Goal: Check status: Check status

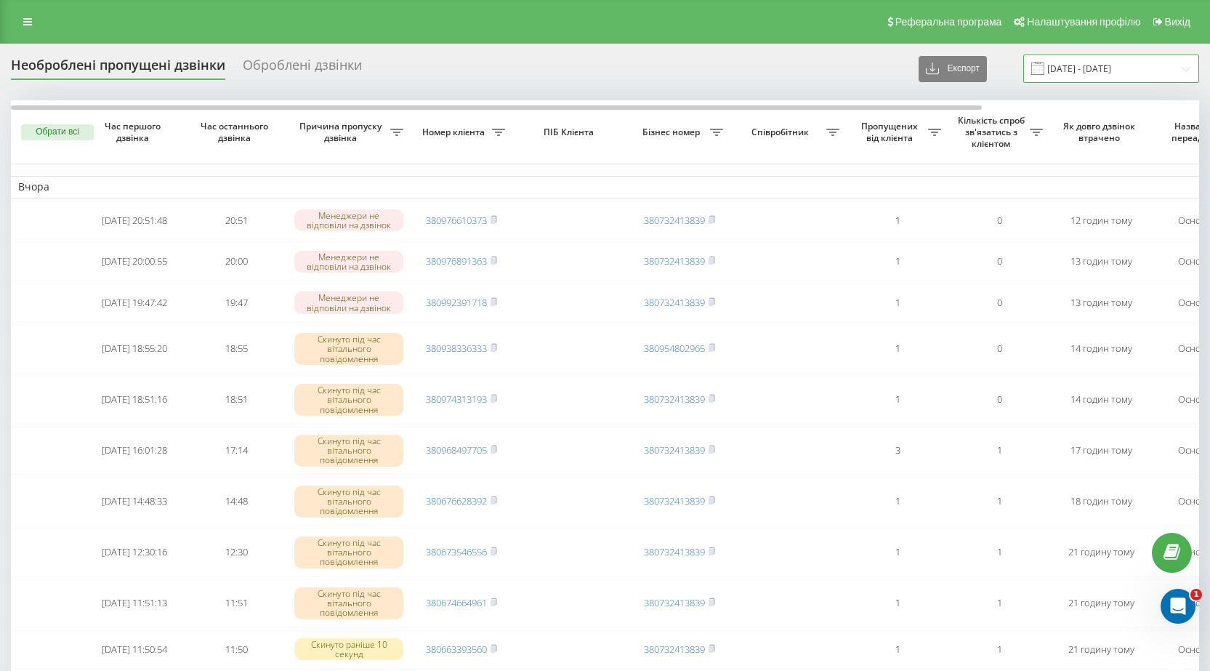
click at [1188, 70] on input "01.08.2025 - 21.08.2025" at bounding box center [1111, 68] width 176 height 28
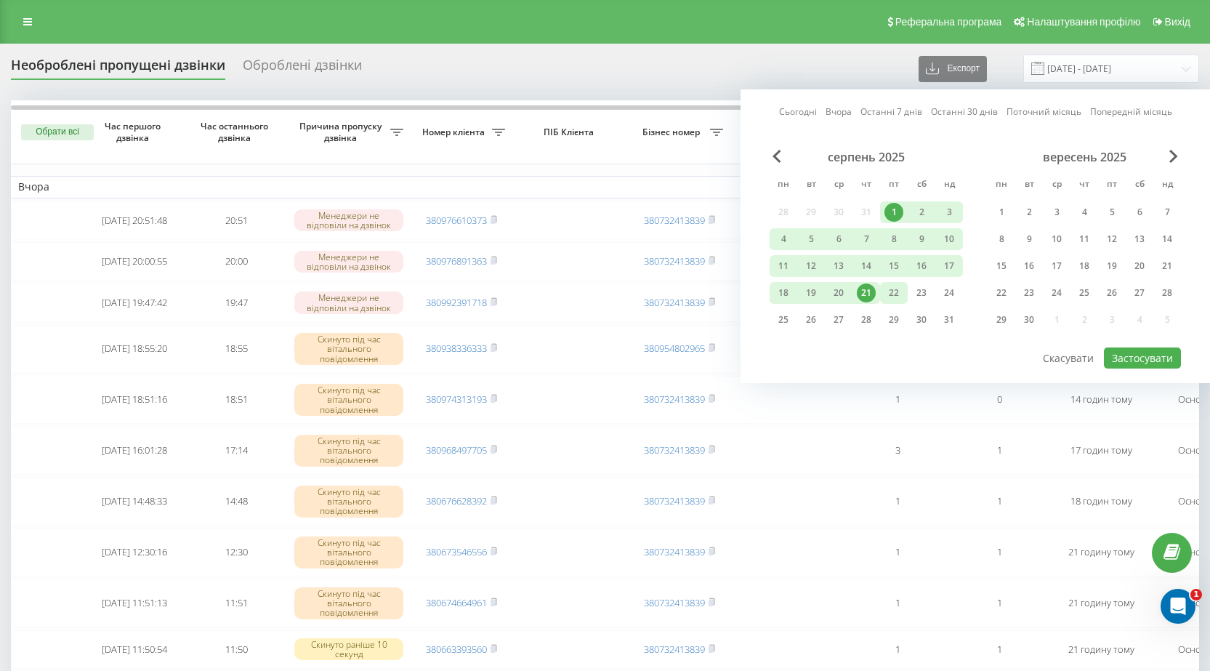
drag, startPoint x: 897, startPoint y: 213, endPoint x: 891, endPoint y: 294, distance: 80.9
click at [895, 214] on div "1" at bounding box center [893, 212] width 19 height 19
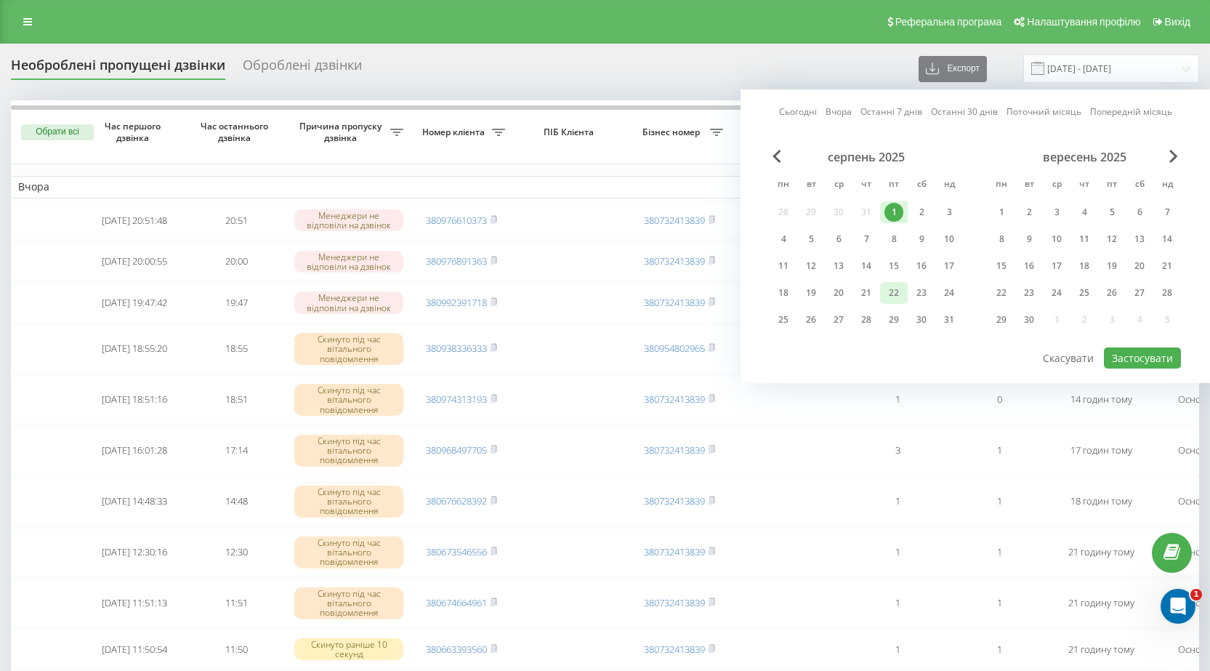
click at [892, 293] on div "22" at bounding box center [893, 292] width 19 height 19
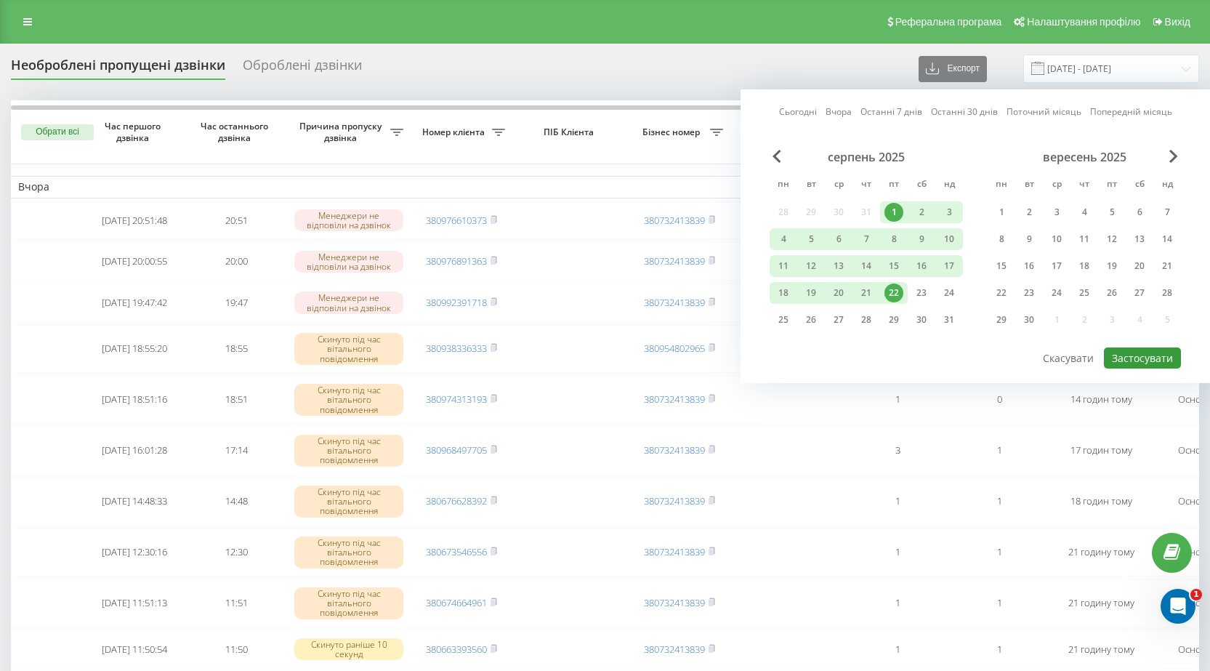
click at [1128, 354] on button "Застосувати" at bounding box center [1142, 357] width 77 height 21
type input "01.08.2025 - 22.08.2025"
